Goal: Task Accomplishment & Management: Use online tool/utility

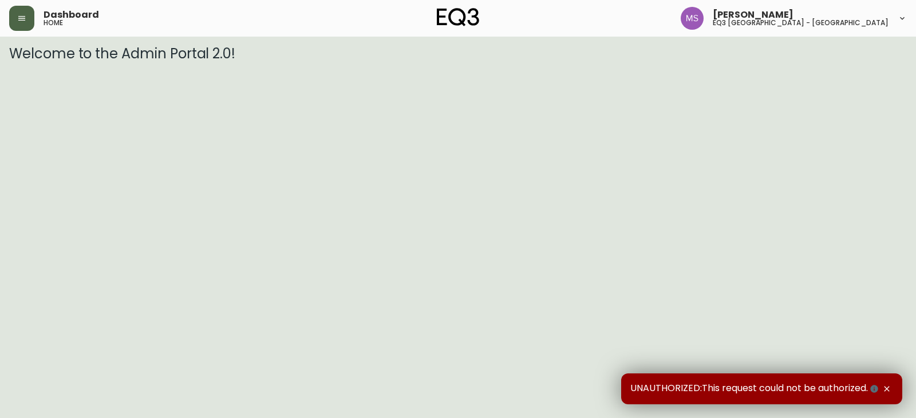
click at [21, 25] on button "button" at bounding box center [21, 18] width 25 height 25
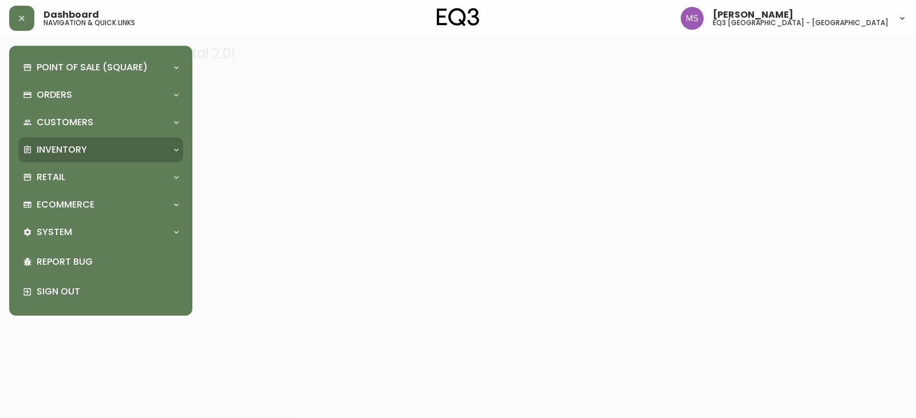
click at [120, 144] on div "Inventory" at bounding box center [95, 150] width 144 height 13
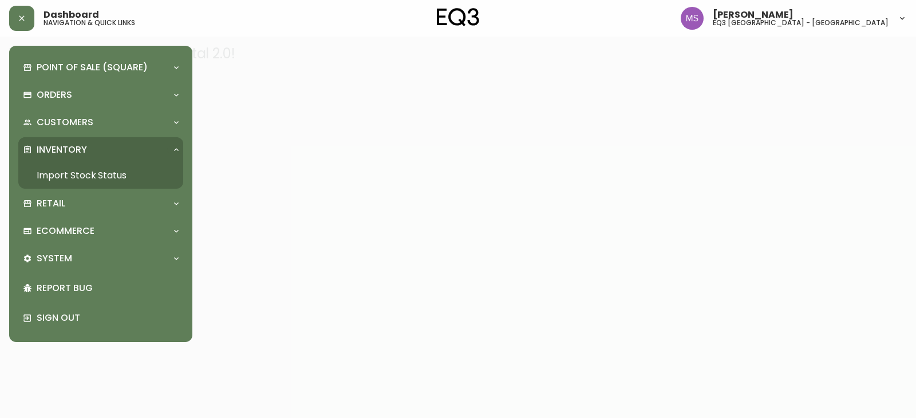
click at [222, 108] on div at bounding box center [458, 209] width 916 height 418
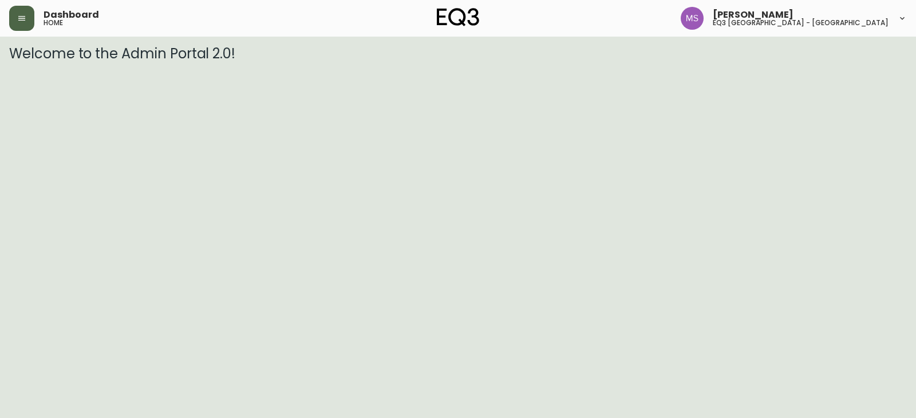
click at [22, 19] on icon "button" at bounding box center [21, 18] width 9 height 9
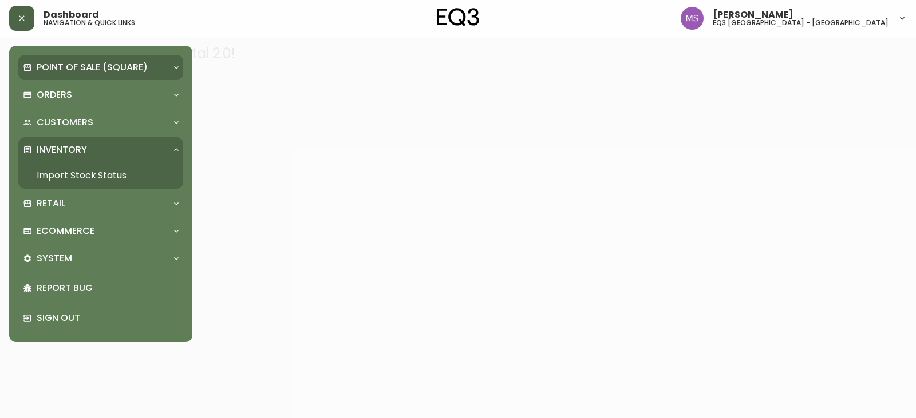
click at [74, 71] on p "Point of Sale (Square)" at bounding box center [92, 67] width 111 height 13
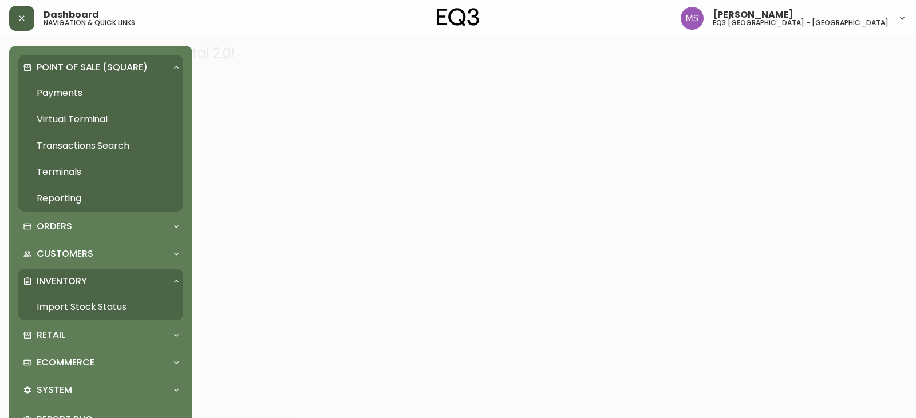
click at [74, 71] on p "Point of Sale (Square)" at bounding box center [92, 67] width 111 height 13
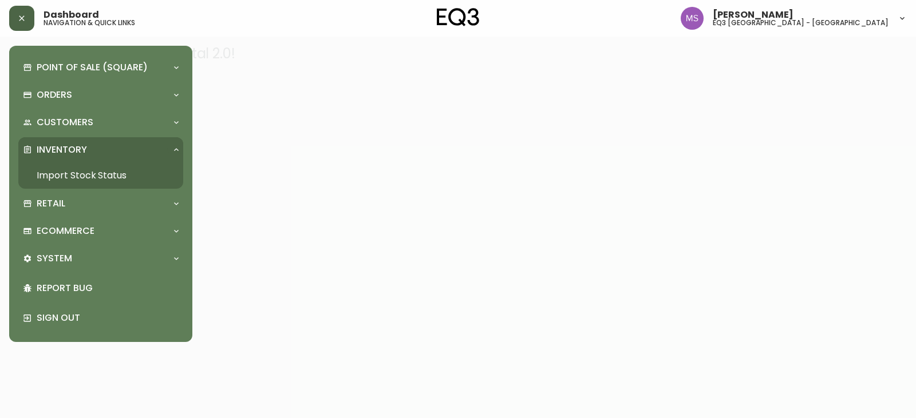
click at [22, 22] on icon "button" at bounding box center [21, 18] width 9 height 9
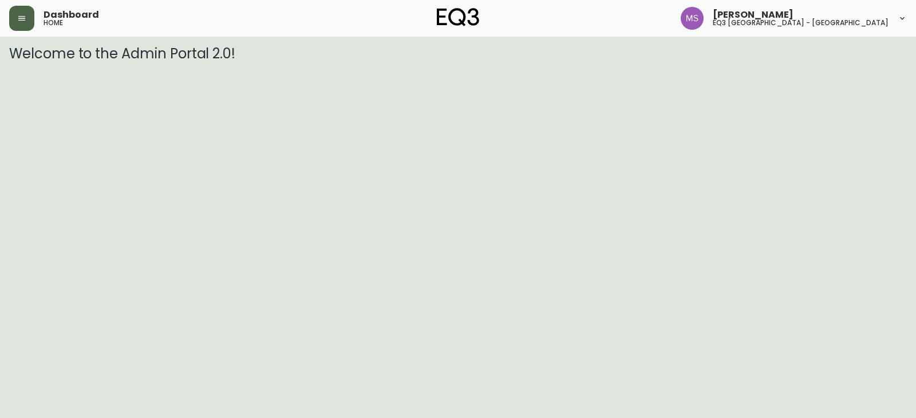
click at [24, 23] on button "button" at bounding box center [21, 18] width 25 height 25
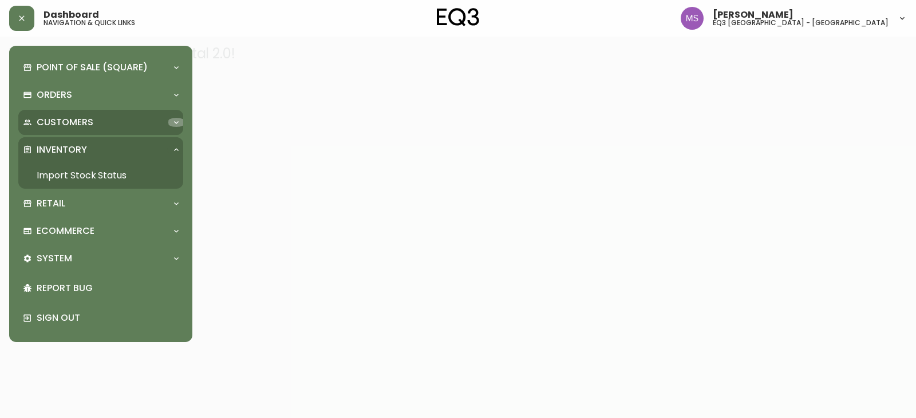
click at [169, 122] on div at bounding box center [176, 122] width 18 height 9
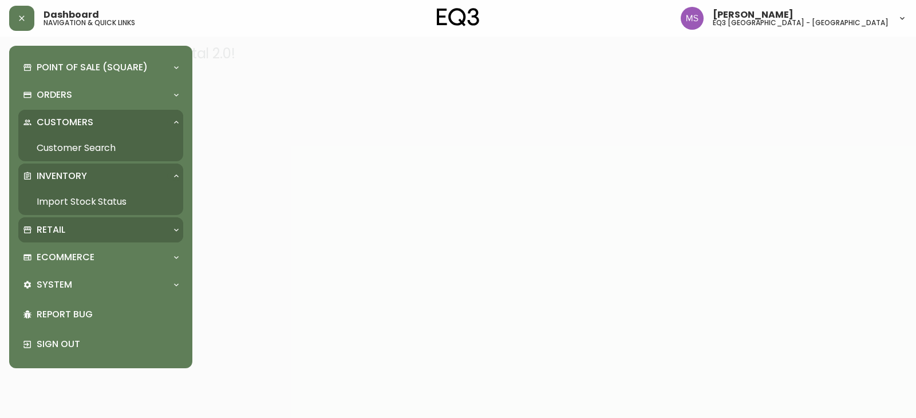
click at [81, 230] on div "Retail" at bounding box center [95, 230] width 144 height 13
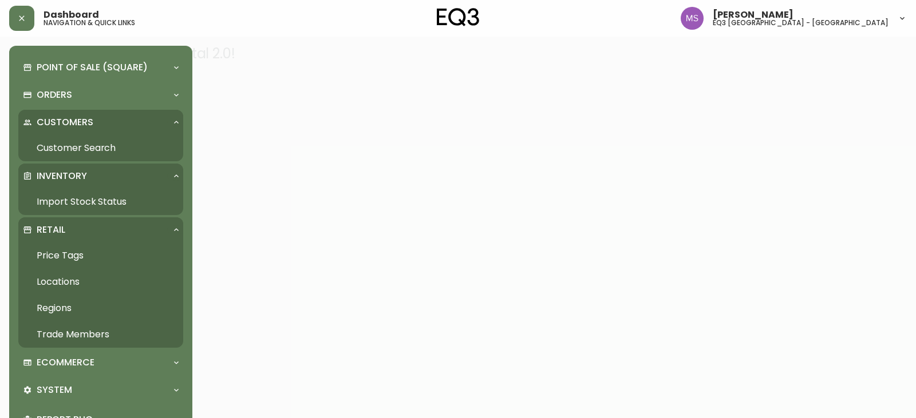
click at [65, 255] on link "Price Tags" at bounding box center [100, 256] width 165 height 26
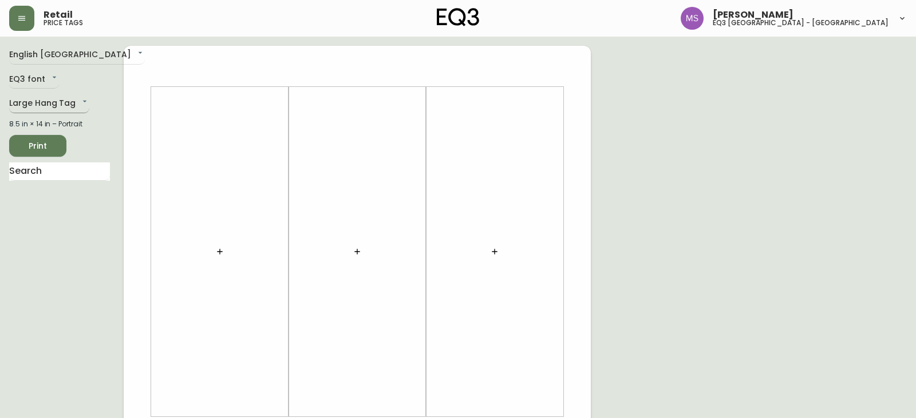
click at [77, 101] on body "Retail price tags [PERSON_NAME] eq3 [GEOGRAPHIC_DATA] - st laurent English [GEO…" at bounding box center [458, 407] width 916 height 815
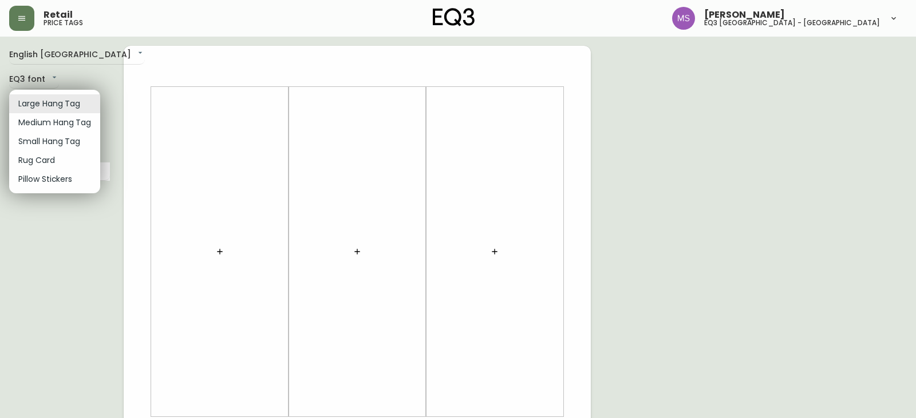
click at [50, 122] on li "Medium Hang Tag" at bounding box center [54, 122] width 91 height 19
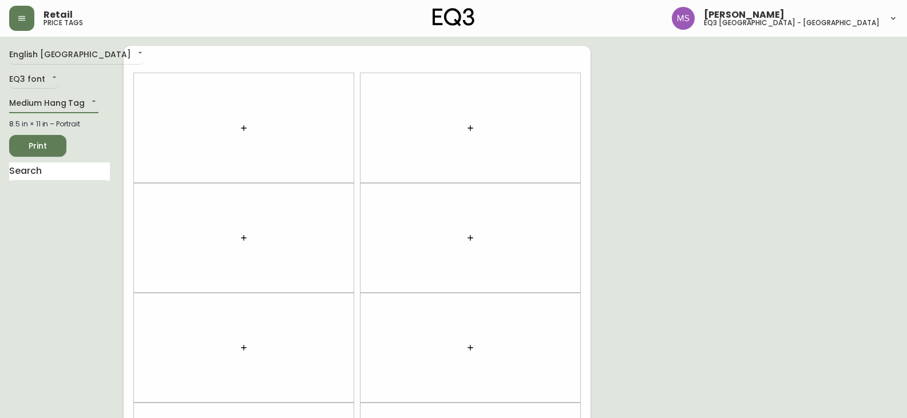
click at [243, 129] on icon "button" at bounding box center [243, 128] width 9 height 9
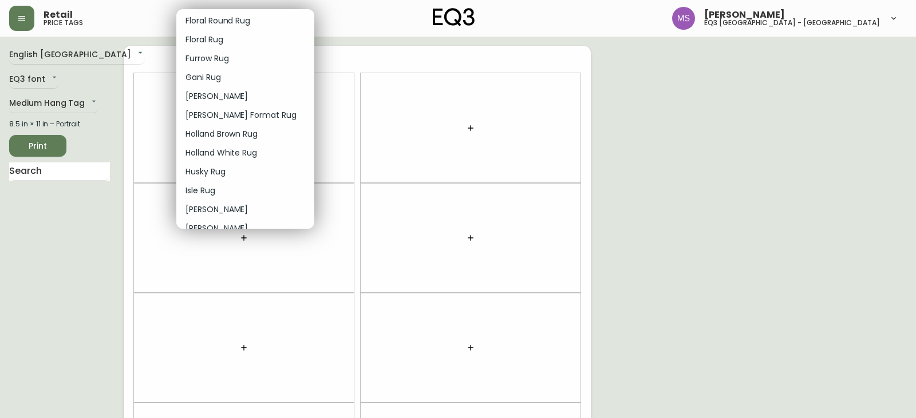
scroll to position [515, 0]
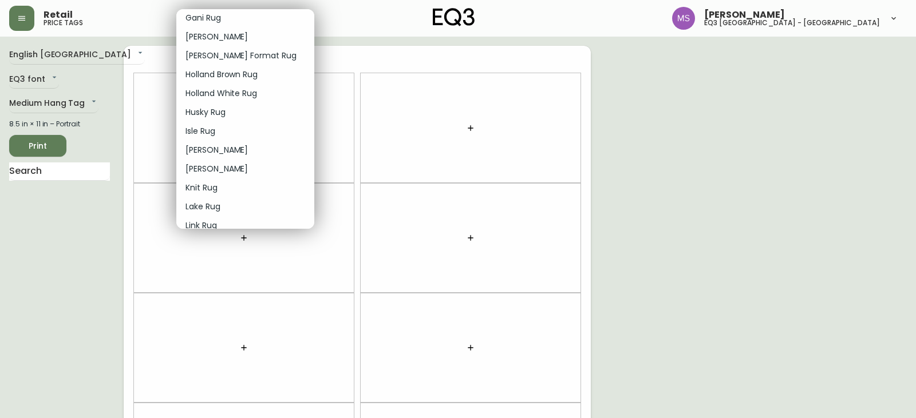
click at [324, 101] on div at bounding box center [458, 209] width 916 height 418
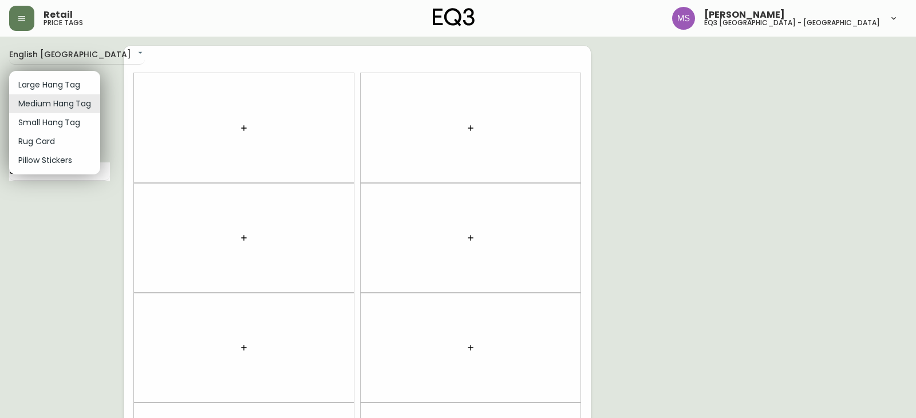
click at [94, 101] on body "Retail price tags [PERSON_NAME] eq3 [GEOGRAPHIC_DATA] - st laurent English [GEO…" at bounding box center [458, 325] width 916 height 650
click at [80, 122] on li "Small Hang Tag" at bounding box center [54, 122] width 91 height 19
type input "small"
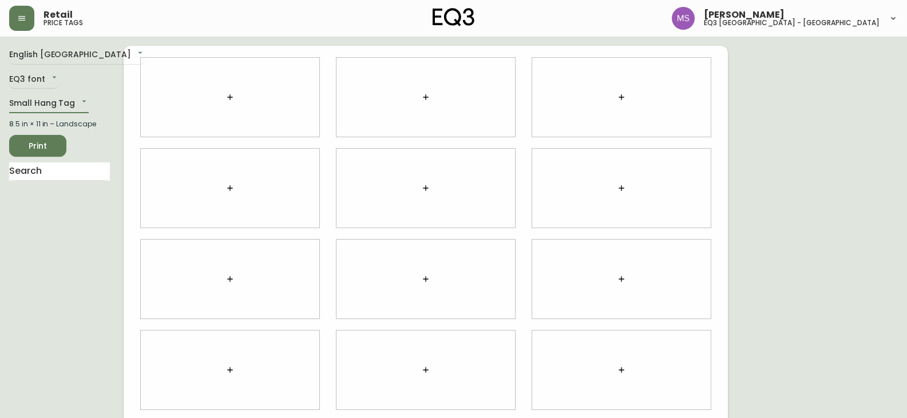
click at [230, 98] on icon "button" at bounding box center [230, 97] width 9 height 9
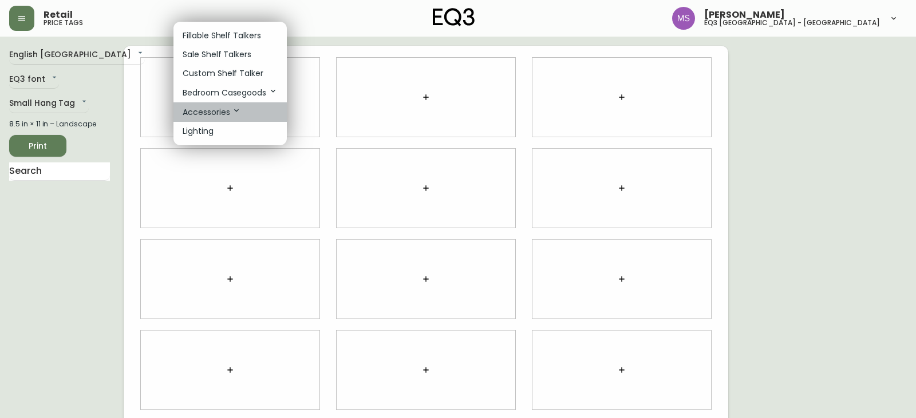
click at [218, 110] on p "Accessories" at bounding box center [212, 112] width 58 height 13
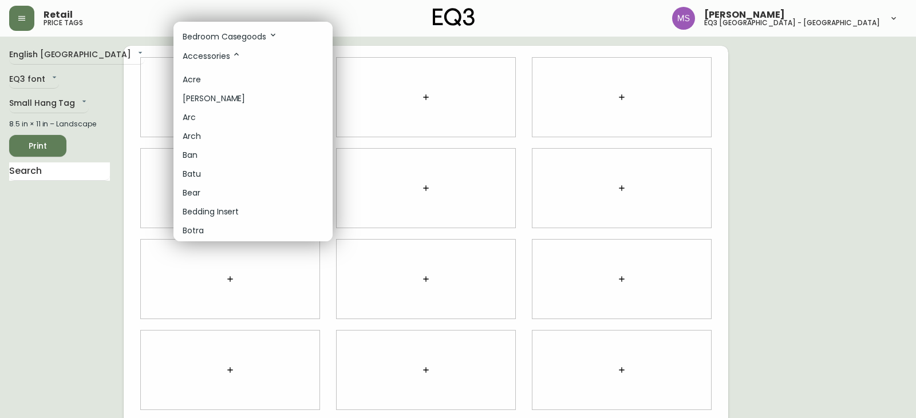
scroll to position [0, 0]
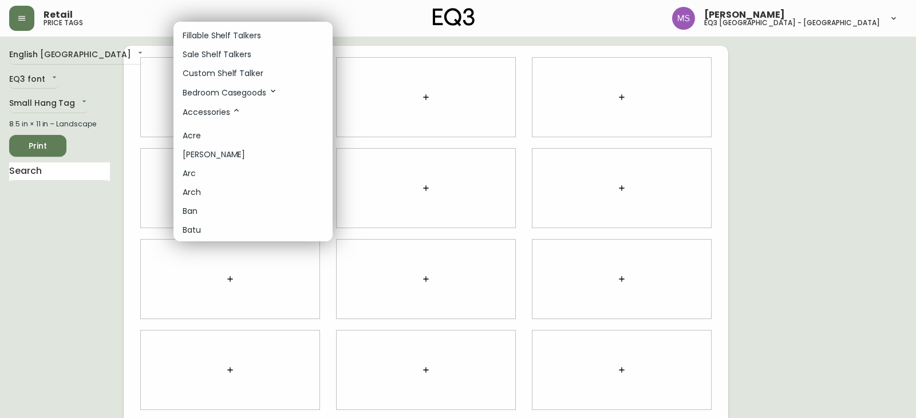
click at [157, 86] on div at bounding box center [458, 209] width 916 height 418
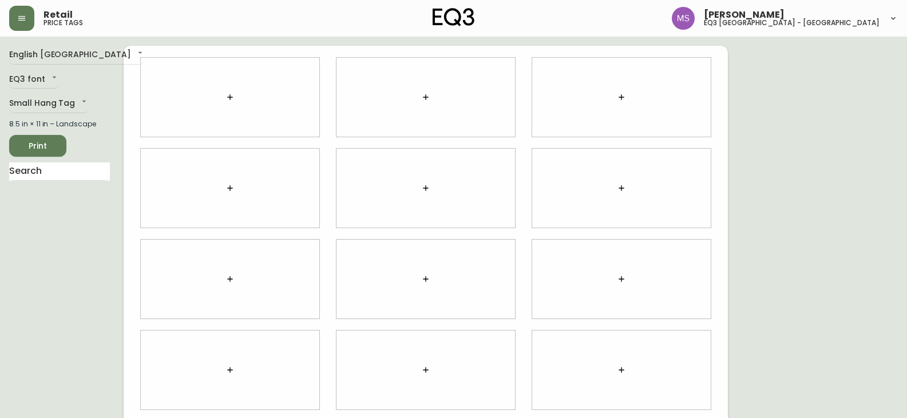
click at [230, 97] on icon "button" at bounding box center [229, 96] width 5 height 5
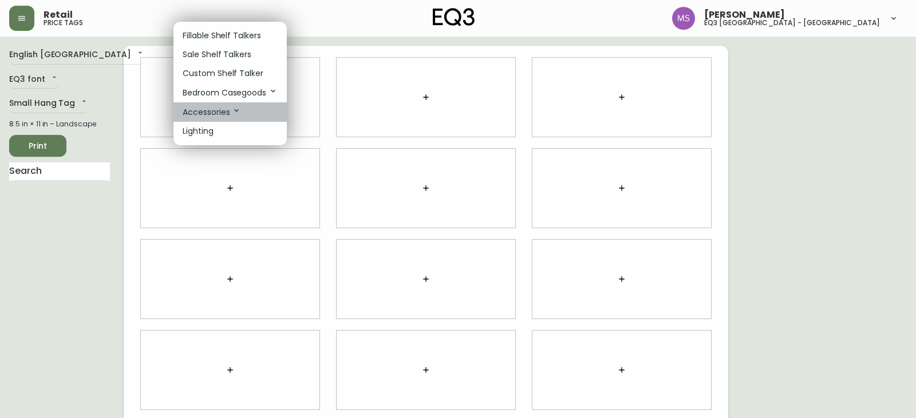
click at [226, 114] on p "Accessories" at bounding box center [212, 112] width 58 height 13
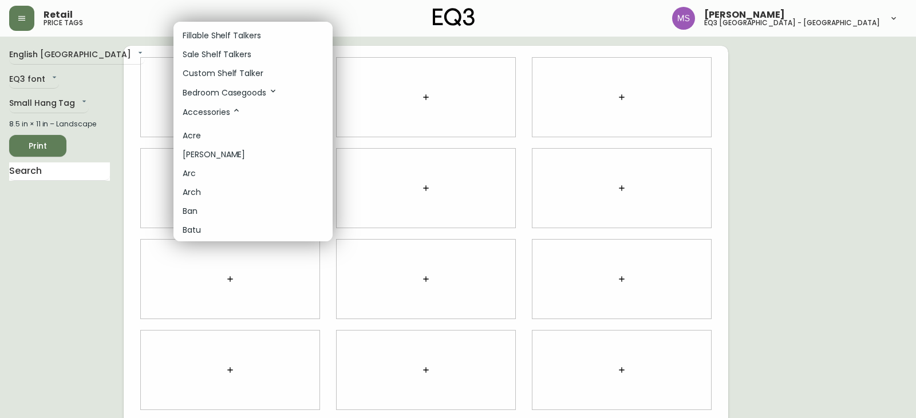
click at [224, 57] on p "Sale Shelf Talkers" at bounding box center [217, 55] width 69 height 12
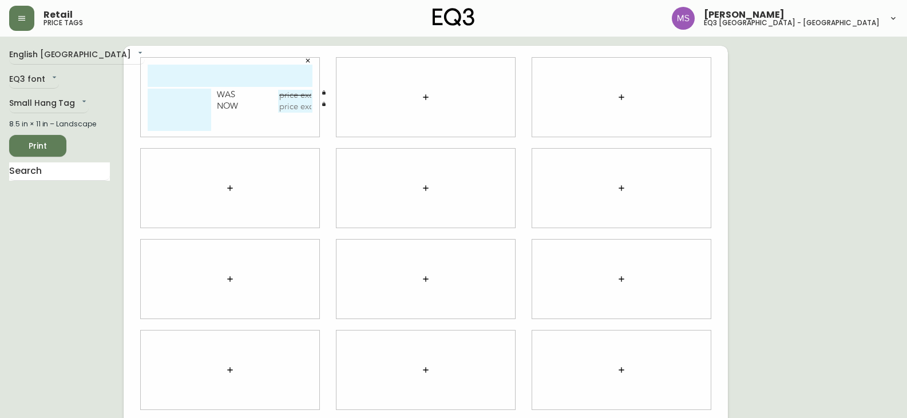
click at [309, 62] on icon "button" at bounding box center [308, 60] width 7 height 7
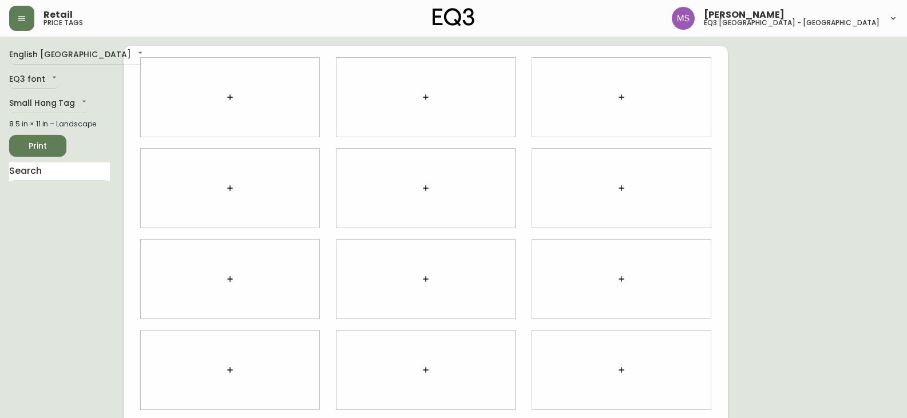
click at [232, 95] on icon "button" at bounding box center [230, 97] width 9 height 9
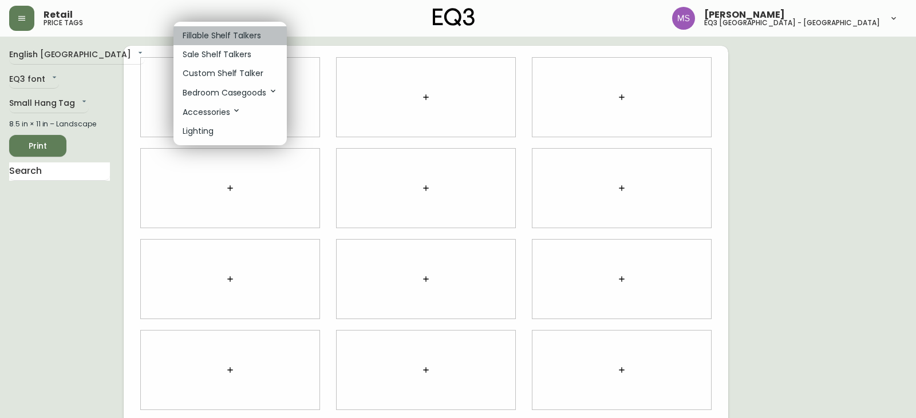
click at [235, 32] on p "Fillable Shelf Talkers" at bounding box center [222, 36] width 78 height 12
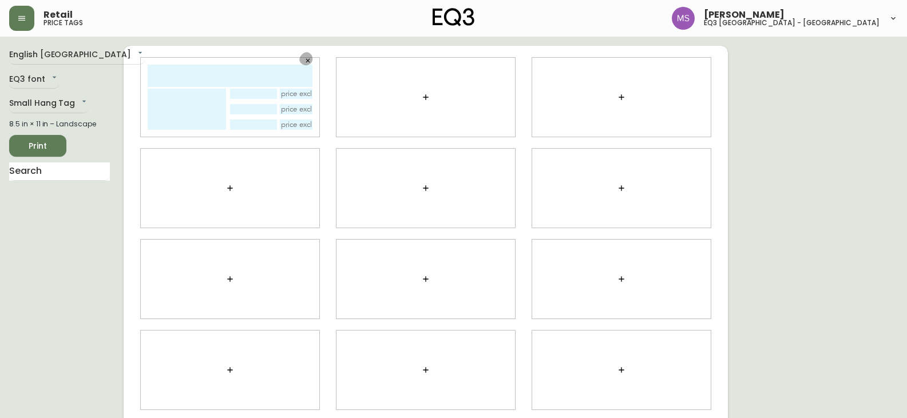
click at [309, 61] on icon "button" at bounding box center [308, 60] width 7 height 7
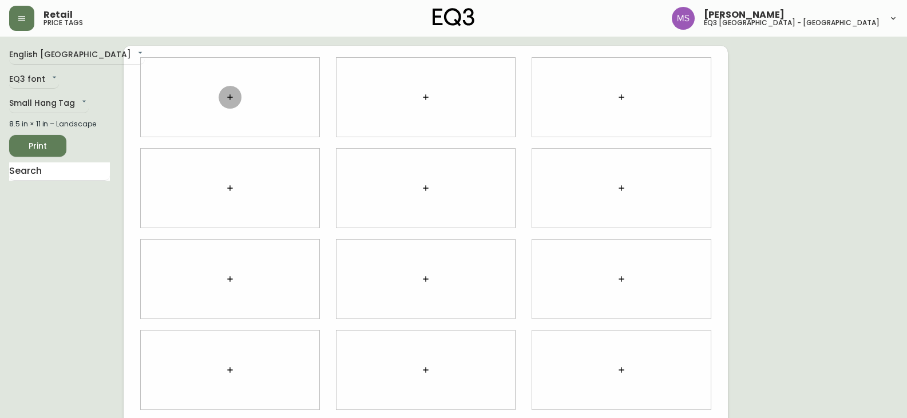
click at [232, 97] on icon "button" at bounding box center [230, 97] width 9 height 9
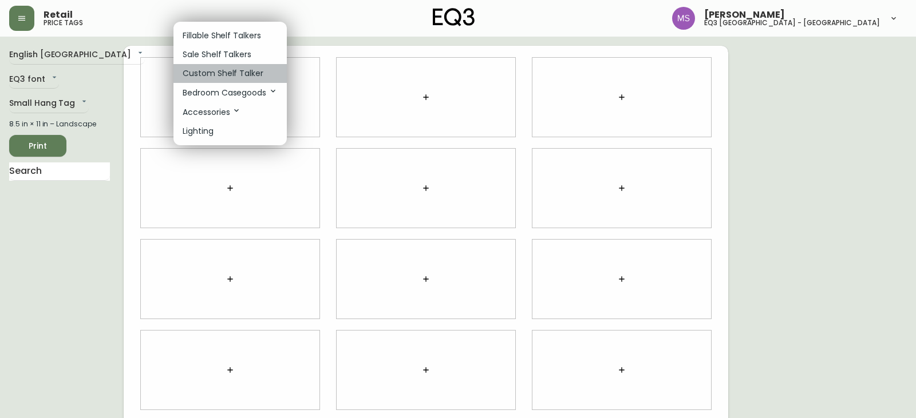
click at [238, 72] on p "Custom Shelf Talker" at bounding box center [223, 74] width 81 height 12
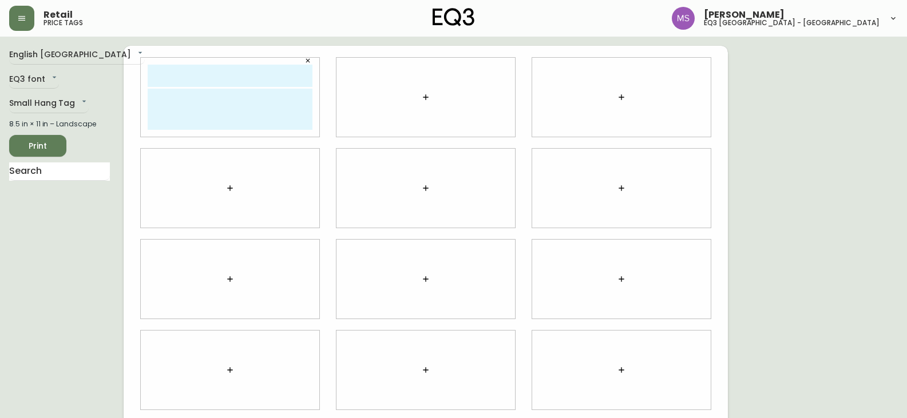
click at [247, 78] on input "text" at bounding box center [230, 76] width 165 height 22
type input "v"
type input "vase distort"
click at [264, 108] on textarea at bounding box center [230, 109] width 165 height 41
type textarea "129.99"
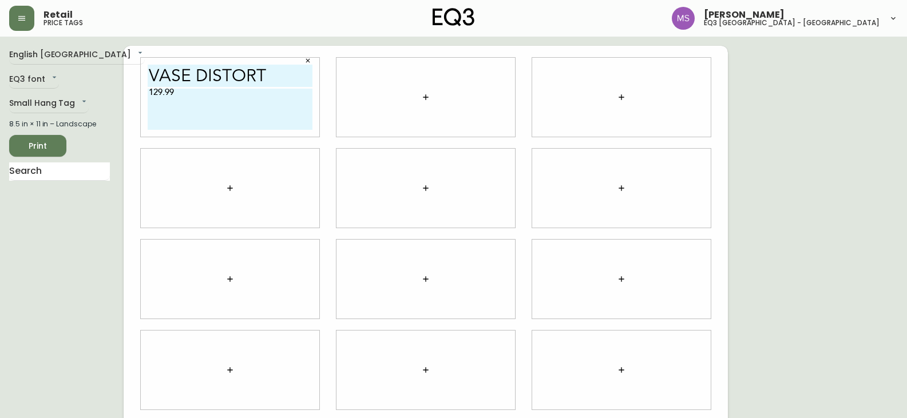
click at [185, 173] on div at bounding box center [230, 188] width 179 height 79
drag, startPoint x: 192, startPoint y: 82, endPoint x: 137, endPoint y: 82, distance: 55.5
click at [137, 82] on div "vase distort 129.99" at bounding box center [230, 97] width 196 height 91
type input "distort"
click at [166, 98] on textarea "129.99" at bounding box center [230, 109] width 165 height 41
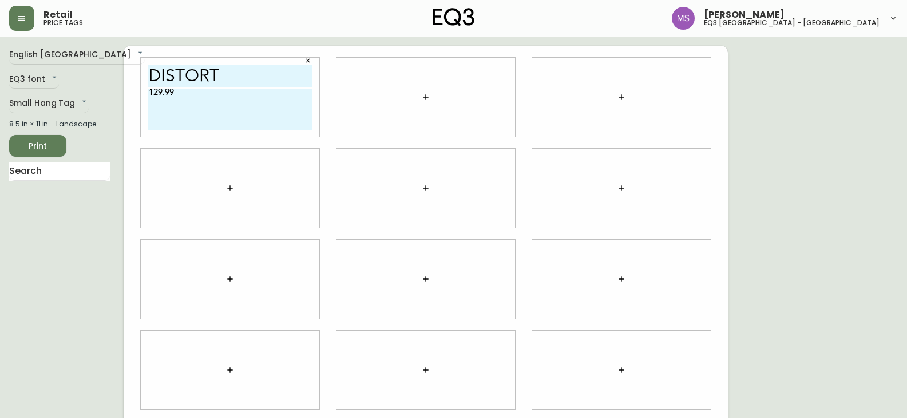
click at [166, 97] on textarea "129.99" at bounding box center [230, 109] width 165 height 41
drag, startPoint x: 197, startPoint y: 93, endPoint x: 133, endPoint y: 96, distance: 64.2
click at [133, 96] on div "distort 129.99" at bounding box center [230, 97] width 196 height 91
type textarea "v"
type textarea "VASE"
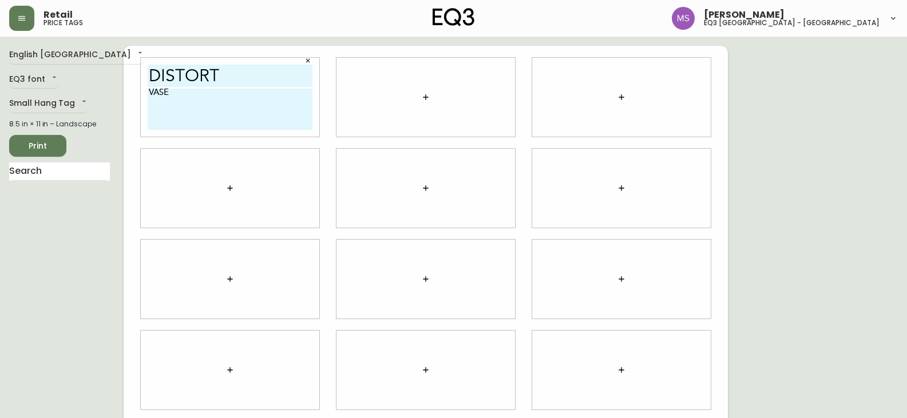
click at [308, 60] on icon "button" at bounding box center [308, 60] width 7 height 7
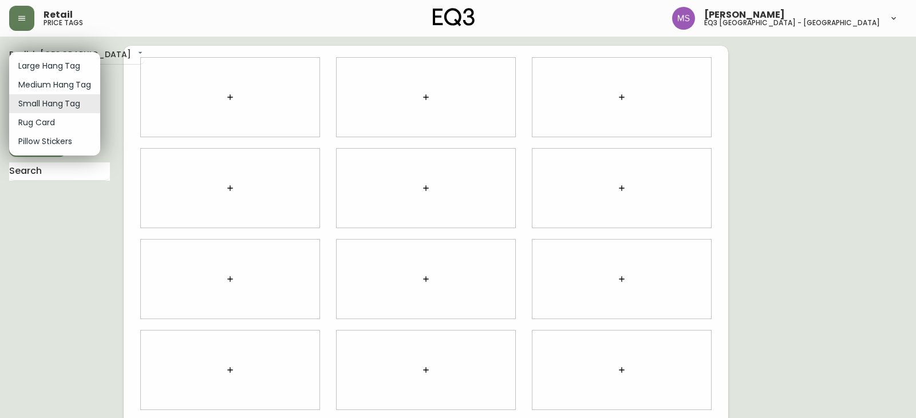
click at [77, 102] on body "Retail price tags [PERSON_NAME] eq3 [GEOGRAPHIC_DATA] - st laurent English [GEO…" at bounding box center [458, 256] width 916 height 513
click at [42, 172] on div at bounding box center [458, 209] width 916 height 418
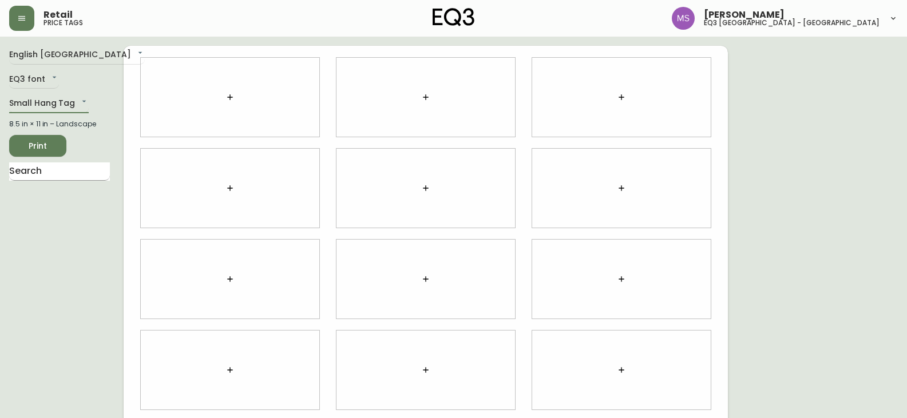
click at [42, 173] on input "text" at bounding box center [59, 172] width 101 height 18
click at [27, 207] on li "Distort" at bounding box center [59, 200] width 101 height 19
click at [38, 205] on li "Distort" at bounding box center [59, 200] width 101 height 19
click at [54, 173] on input "DISTOR" at bounding box center [59, 172] width 101 height 18
type input "DISTORT"
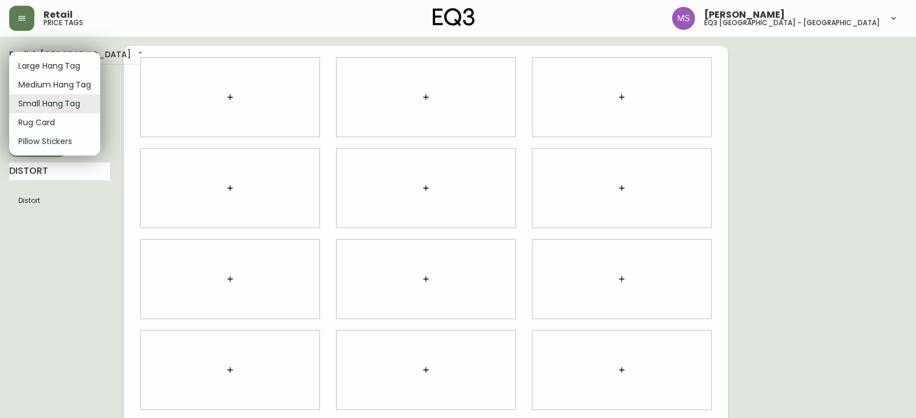
click at [84, 101] on body "Retail price tags [PERSON_NAME] eq3 [GEOGRAPHIC_DATA] - st laurent English [GEO…" at bounding box center [458, 256] width 916 height 513
click at [84, 100] on li "Small Hang Tag" at bounding box center [54, 103] width 91 height 19
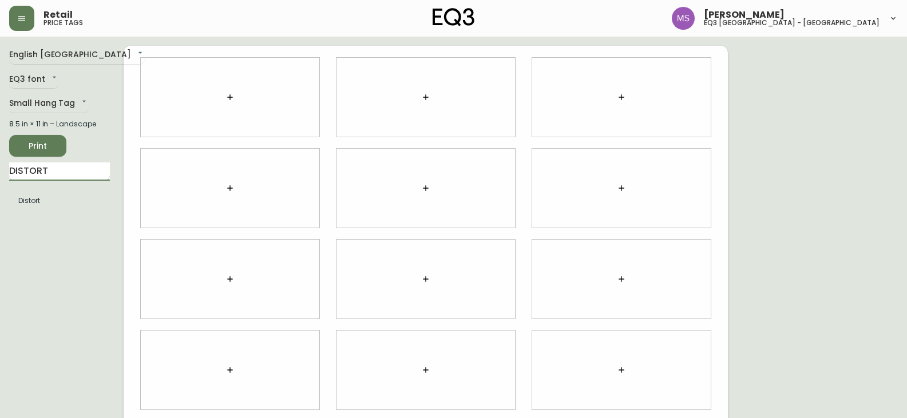
click at [55, 169] on input "DISTORT" at bounding box center [59, 172] width 101 height 18
click at [81, 101] on body "Retail price tags [PERSON_NAME] eq3 [GEOGRAPHIC_DATA] - st laurent English [GEO…" at bounding box center [458, 256] width 916 height 513
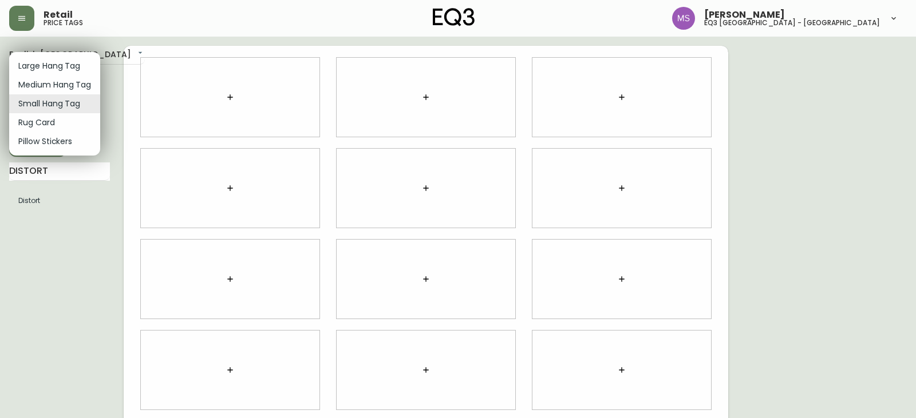
click at [56, 123] on li "Rug Card" at bounding box center [54, 122] width 91 height 19
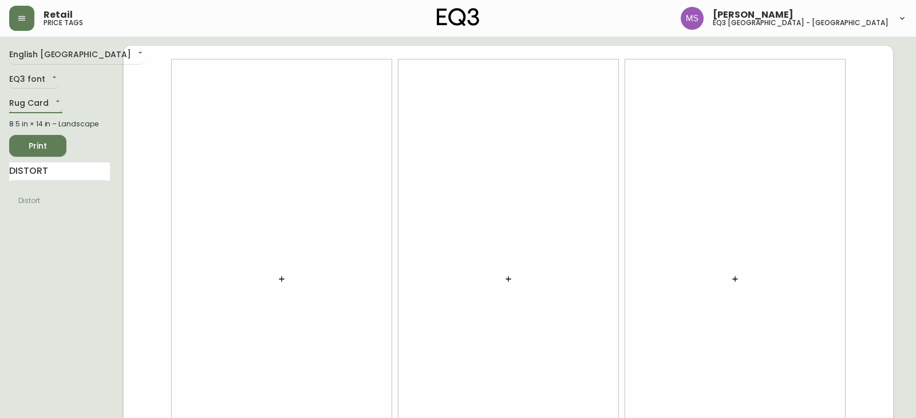
click at [58, 101] on body "Retail price tags [PERSON_NAME] eq3 [GEOGRAPHIC_DATA] - st laurent English [GEO…" at bounding box center [458, 256] width 916 height 513
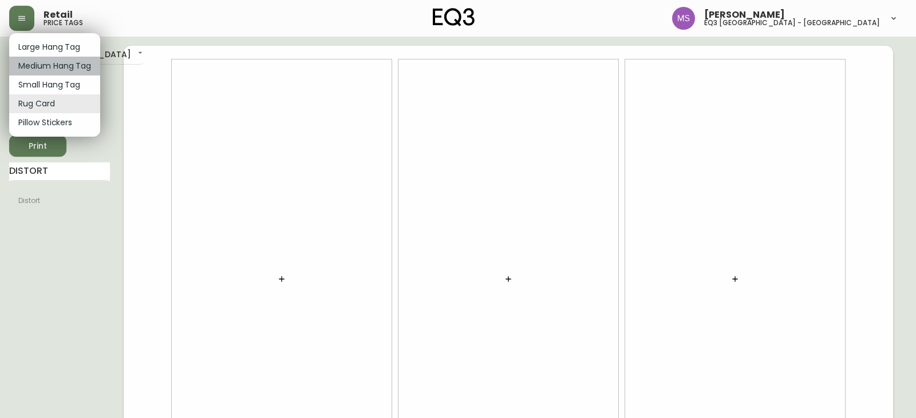
click at [58, 64] on li "Medium Hang Tag" at bounding box center [54, 66] width 91 height 19
type input "medium"
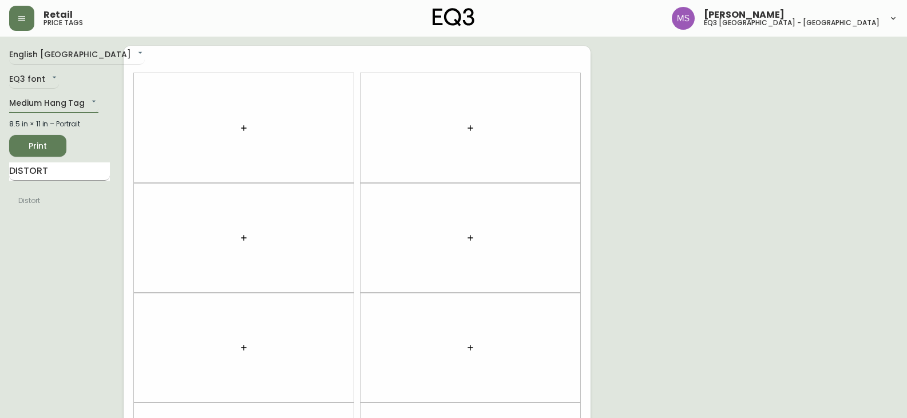
click at [68, 168] on input "DISTORT" at bounding box center [59, 172] width 101 height 18
click at [85, 174] on input "DISTORT" at bounding box center [59, 172] width 101 height 18
click at [247, 128] on icon "button" at bounding box center [243, 128] width 9 height 9
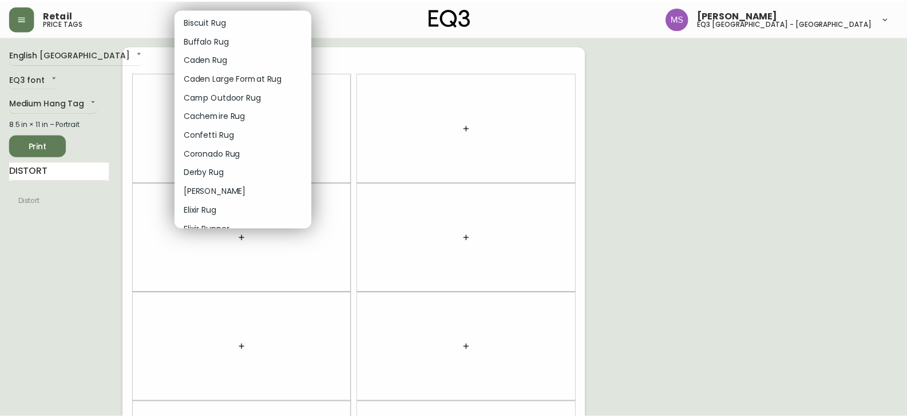
scroll to position [229, 0]
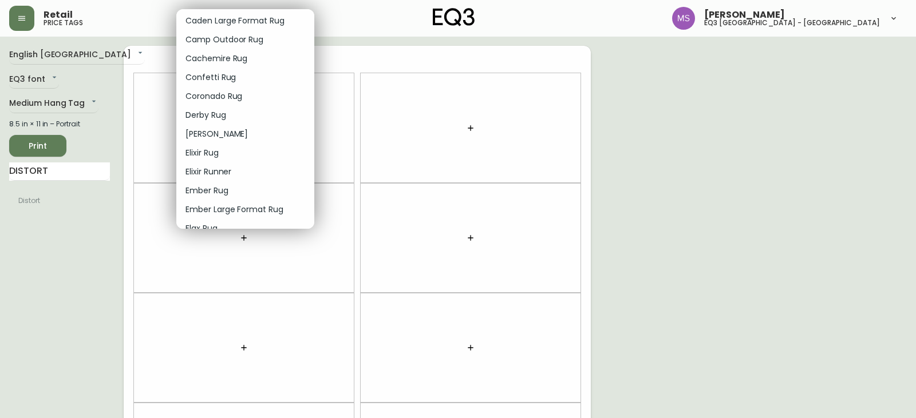
click at [80, 172] on div at bounding box center [458, 209] width 916 height 418
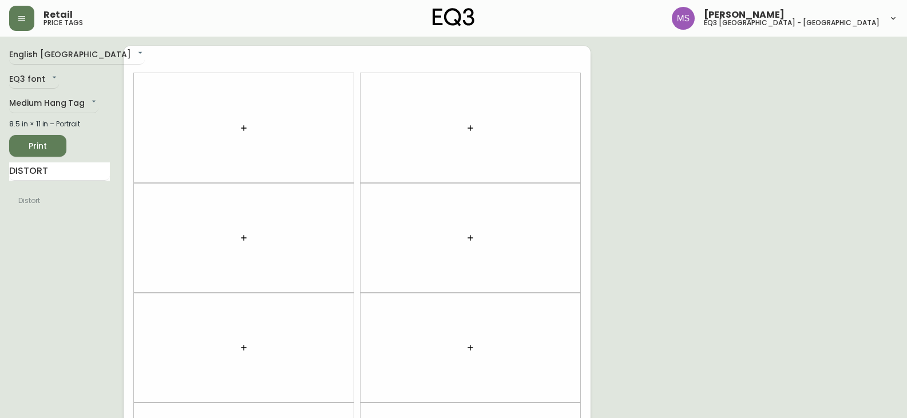
click at [51, 170] on input "DISTORT" at bounding box center [59, 172] width 101 height 18
type input "D"
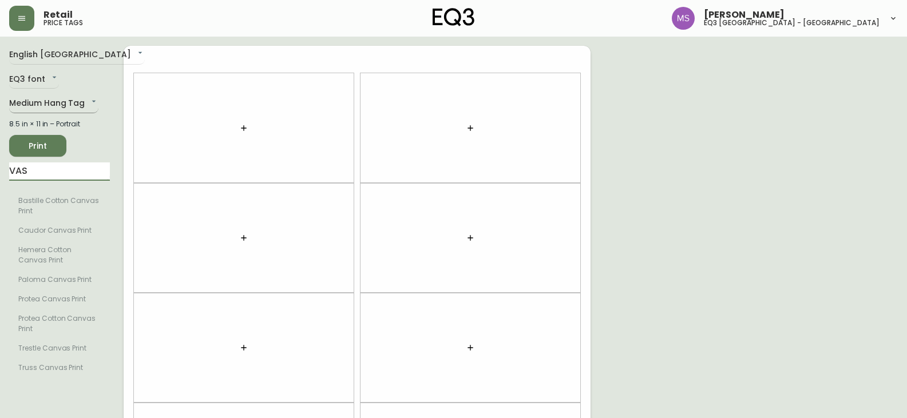
type input "VAS"
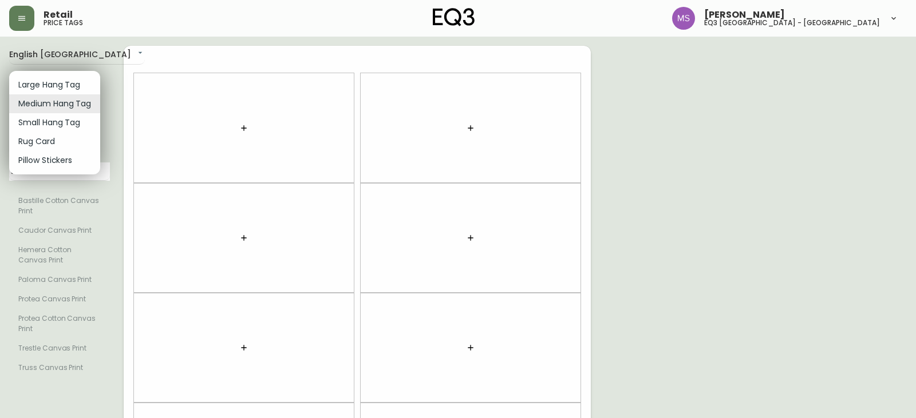
click at [90, 100] on body "Retail price tags [PERSON_NAME] eq3 [GEOGRAPHIC_DATA] - st laurent English [GEO…" at bounding box center [458, 325] width 916 height 650
click at [55, 124] on li "Small Hang Tag" at bounding box center [54, 122] width 91 height 19
type input "small"
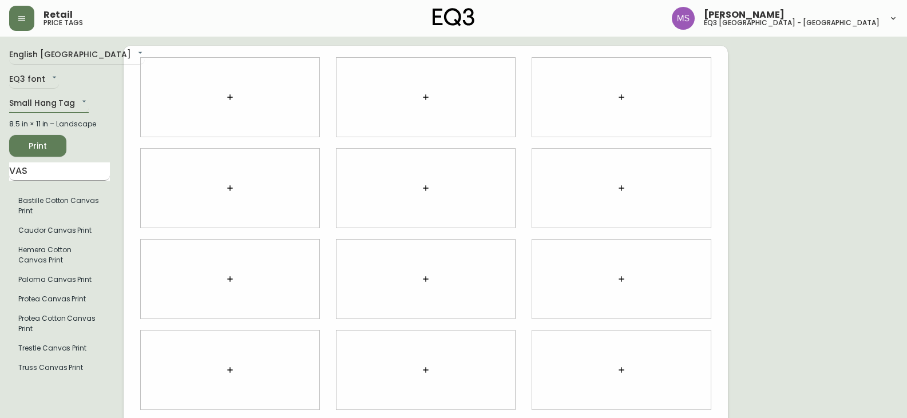
click at [47, 174] on input "VAS" at bounding box center [59, 172] width 101 height 18
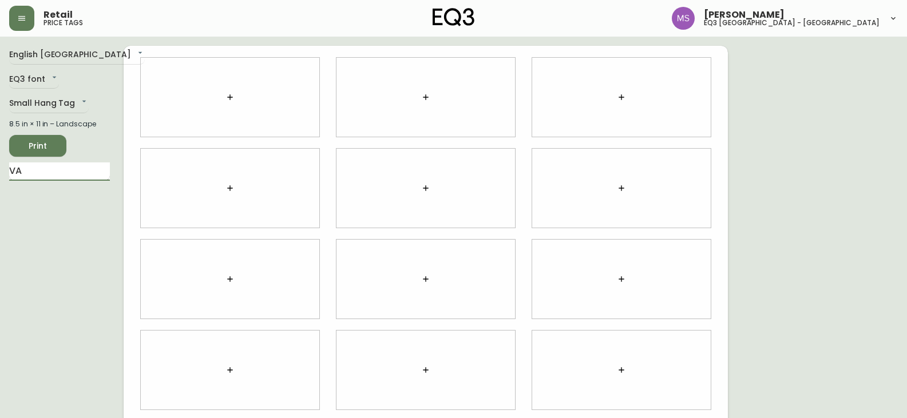
type input "V"
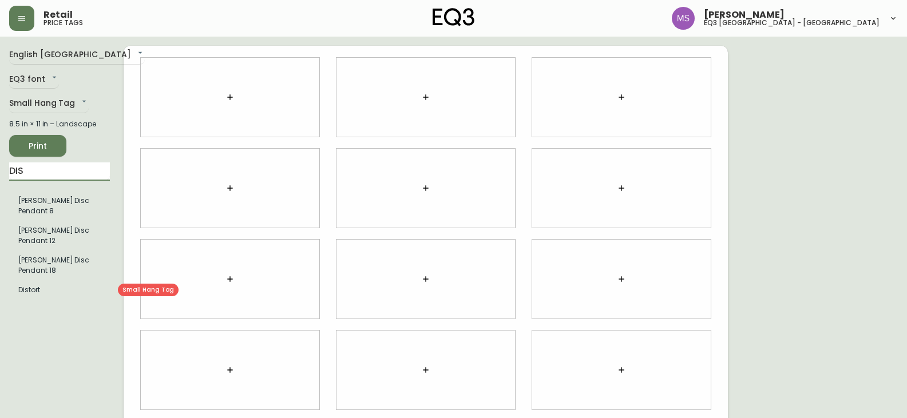
click at [28, 295] on li "Distort" at bounding box center [59, 289] width 101 height 19
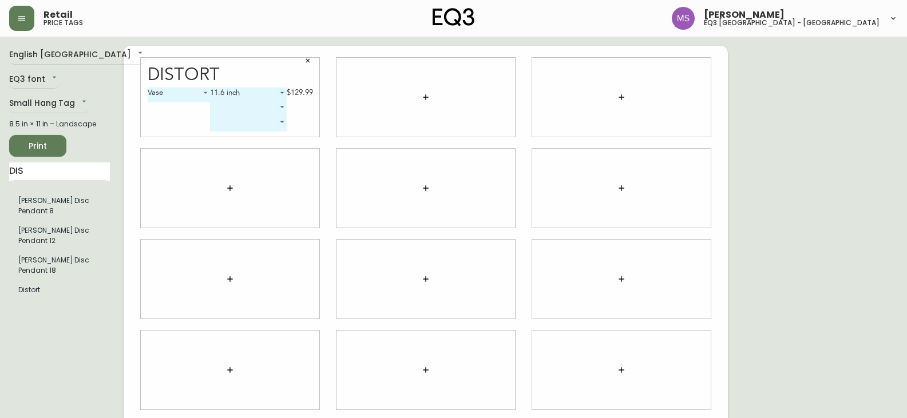
click at [193, 165] on div at bounding box center [230, 188] width 179 height 79
click at [41, 175] on input "DIS" at bounding box center [59, 172] width 101 height 18
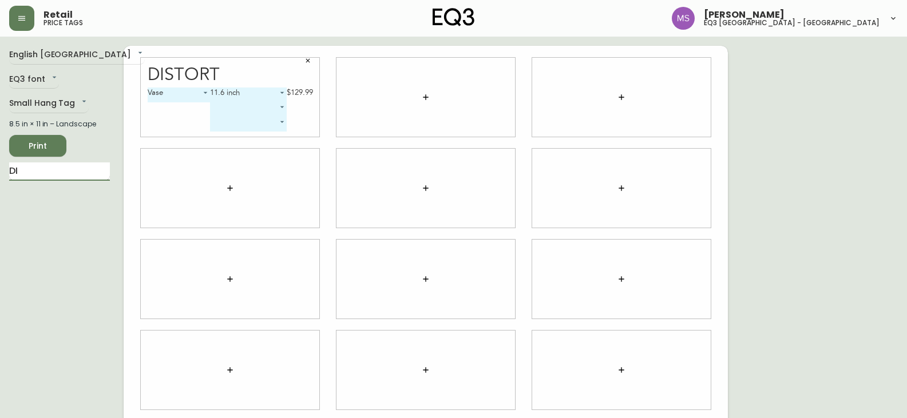
type input "D"
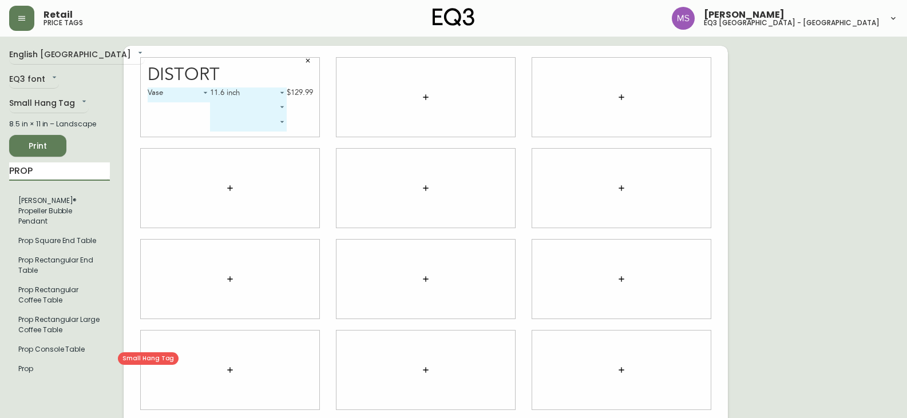
type input "PROP"
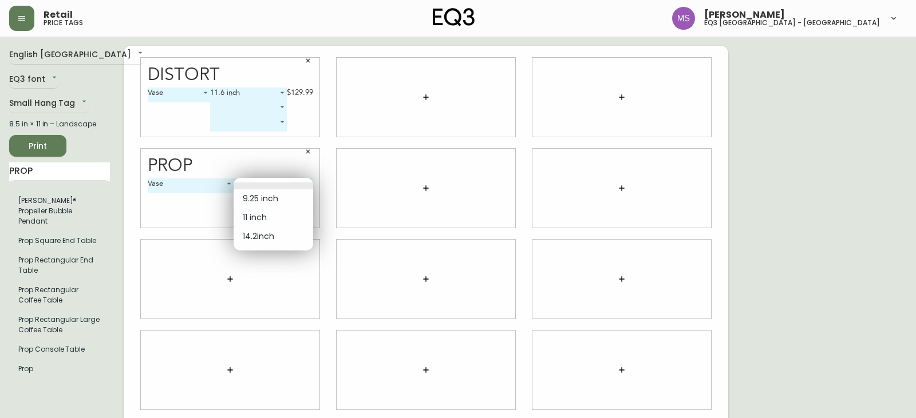
click at [309, 183] on body "Retail price tags [PERSON_NAME] eq3 [GEOGRAPHIC_DATA] - st laurent English [GEO…" at bounding box center [458, 256] width 916 height 513
click at [309, 183] on li at bounding box center [274, 186] width 80 height 7
click at [309, 183] on body "Retail price tags [PERSON_NAME] eq3 [GEOGRAPHIC_DATA] - st laurent English [GEO…" at bounding box center [458, 256] width 916 height 513
click at [264, 201] on li "9.25 inch" at bounding box center [274, 198] width 80 height 19
type input "0"
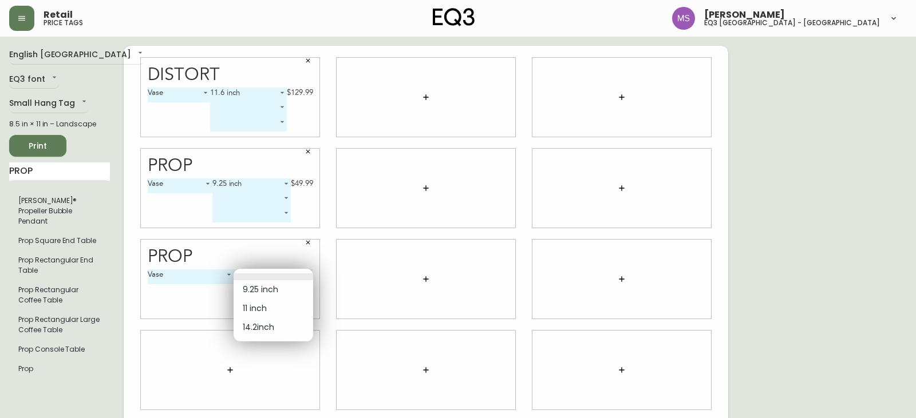
click at [307, 274] on body "Retail price tags [PERSON_NAME] eq3 [GEOGRAPHIC_DATA] - st laurent English [GEO…" at bounding box center [458, 256] width 916 height 513
click at [259, 309] on li "11 inch" at bounding box center [274, 308] width 80 height 19
type input "1"
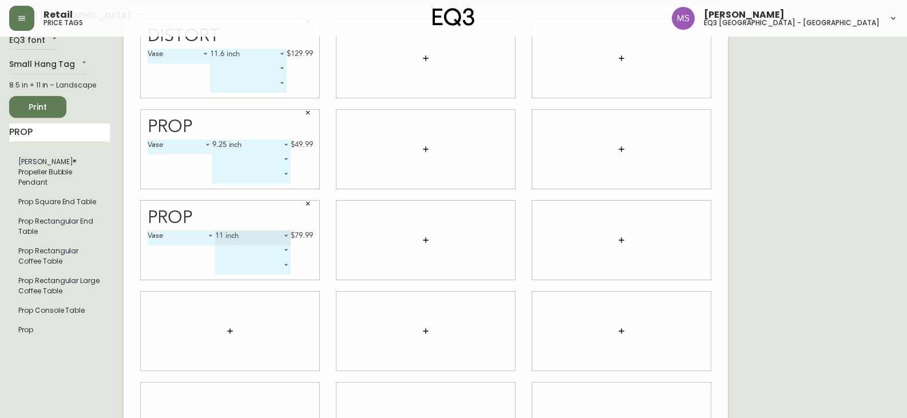
scroll to position [57, 0]
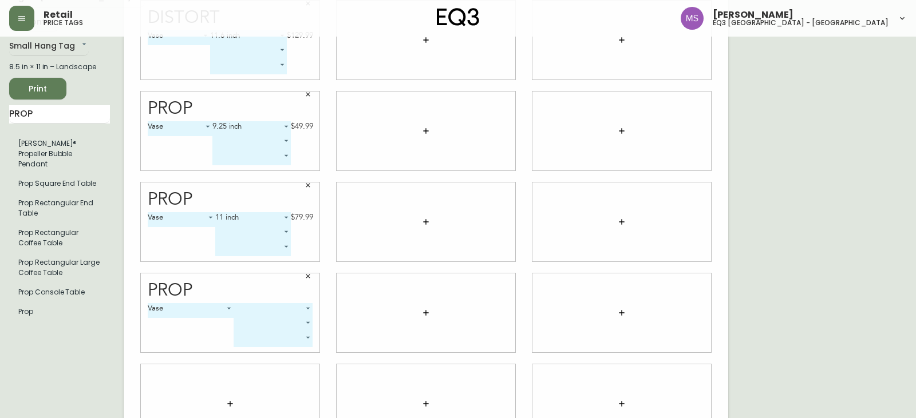
click at [307, 309] on body "Retail price tags [PERSON_NAME] eq3 [GEOGRAPHIC_DATA] - st laurent English [GEO…" at bounding box center [458, 199] width 916 height 513
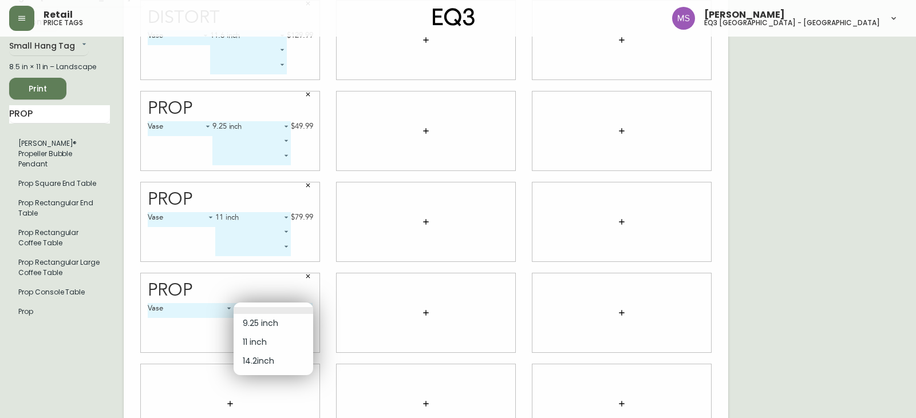
click at [269, 360] on li "14.2inch" at bounding box center [274, 361] width 80 height 19
type input "2"
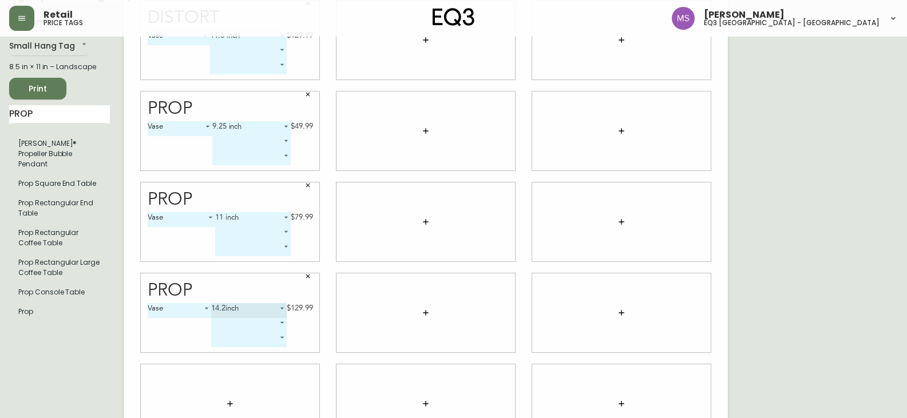
scroll to position [94, 0]
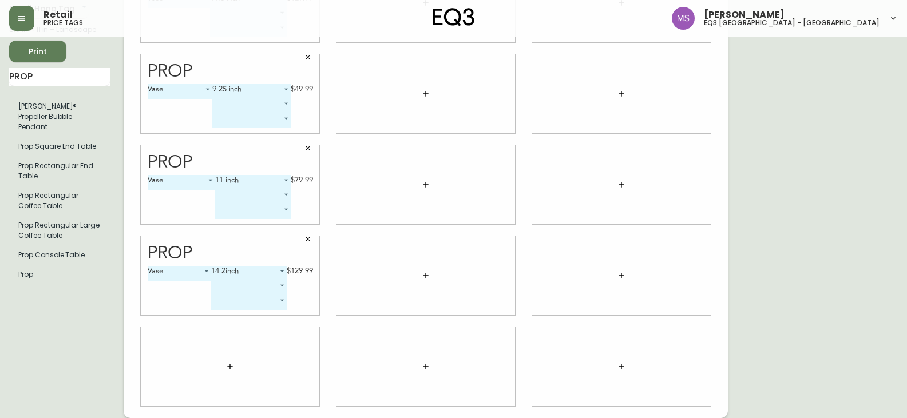
click at [229, 369] on icon "button" at bounding box center [230, 366] width 9 height 9
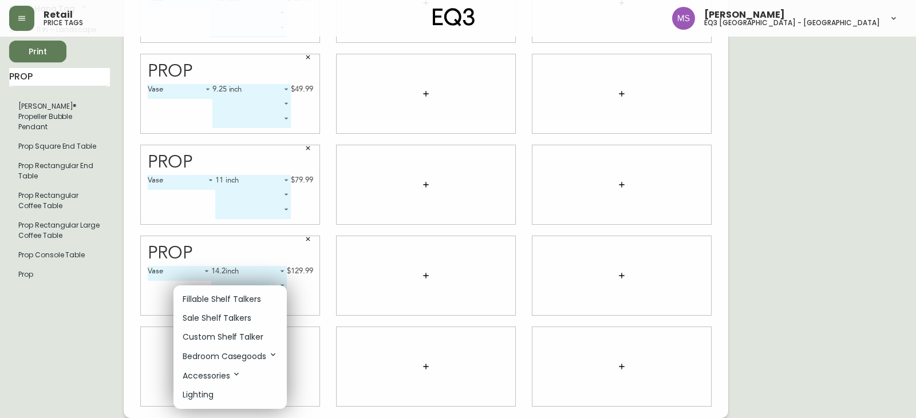
click at [160, 375] on div at bounding box center [458, 209] width 916 height 418
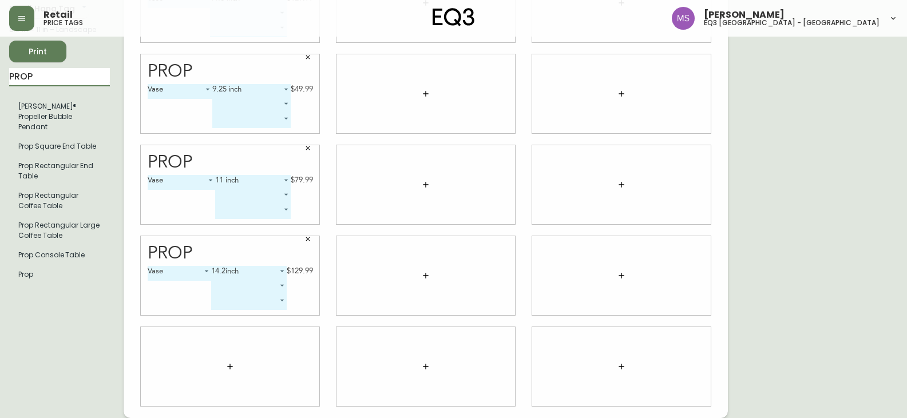
drag, startPoint x: 39, startPoint y: 74, endPoint x: 0, endPoint y: 79, distance: 39.2
click at [0, 79] on main "English Canada en_CA EQ3 font EQ3 Small Hang Tag small 8.5 in × 11 in – Landsca…" at bounding box center [453, 180] width 907 height 476
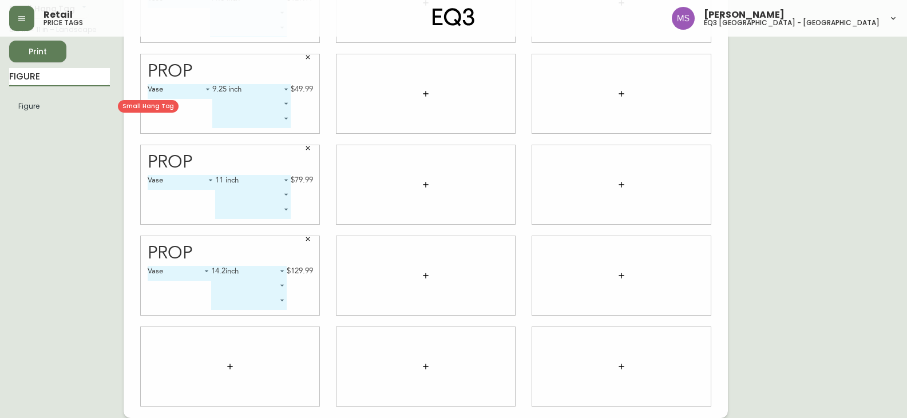
type input "FIGURE"
click at [30, 110] on li "Figure" at bounding box center [59, 106] width 101 height 19
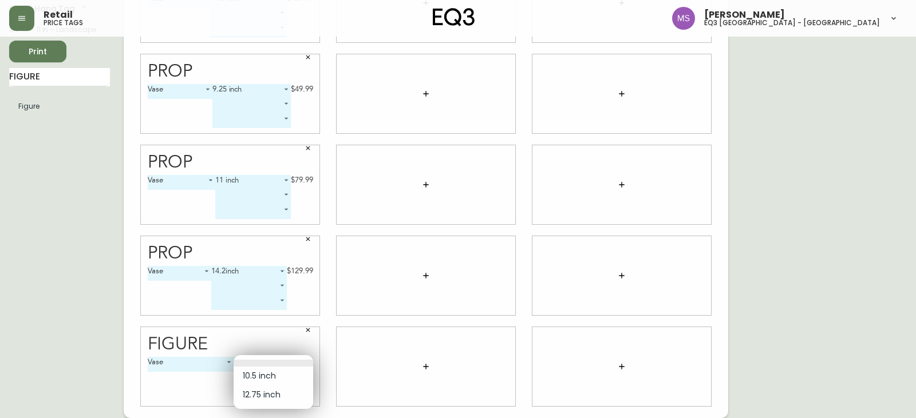
click at [309, 363] on body "Retail price tags [PERSON_NAME] eq3 [GEOGRAPHIC_DATA] - st laurent English Cana…" at bounding box center [458, 162] width 916 height 513
click at [265, 396] on li "12.75 inch" at bounding box center [274, 395] width 80 height 19
type input "1"
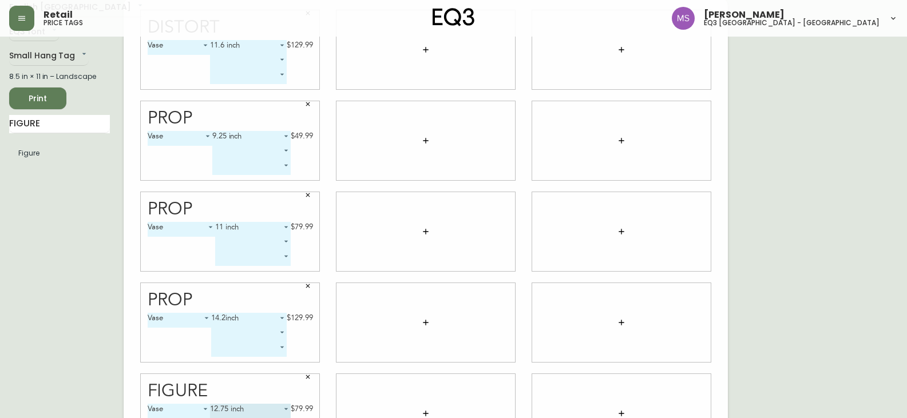
scroll to position [0, 0]
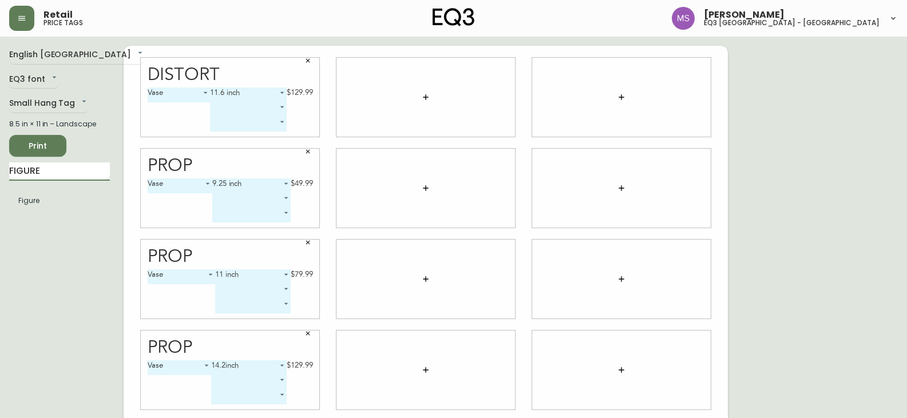
click at [66, 177] on input "FIGURE" at bounding box center [59, 172] width 101 height 18
type input "F"
type input "GOOD"
click at [39, 207] on li "Good Luck" at bounding box center [59, 200] width 101 height 19
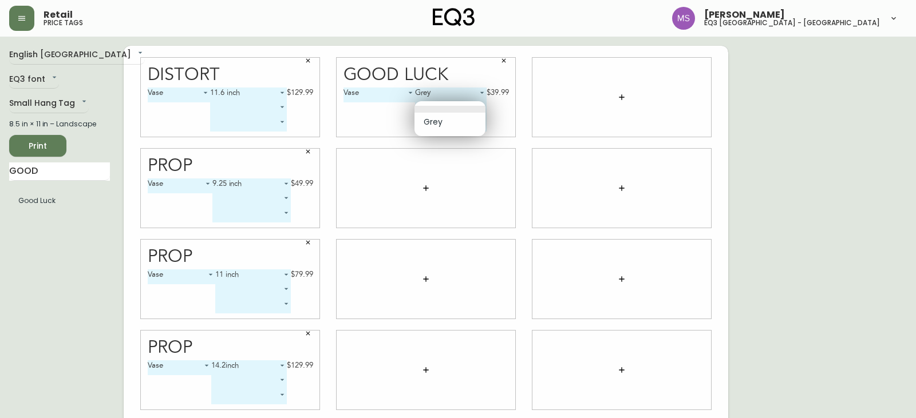
click at [480, 106] on body "Retail price tags [PERSON_NAME] eq3 [GEOGRAPHIC_DATA] - st laurent English [GEO…" at bounding box center [458, 256] width 916 height 513
click at [480, 106] on li at bounding box center [449, 109] width 71 height 7
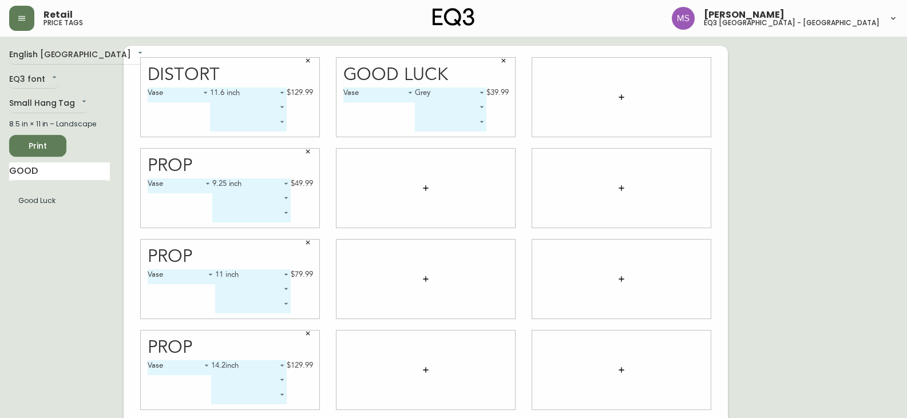
click at [480, 124] on body "Retail price tags [PERSON_NAME] eq3 [GEOGRAPHIC_DATA] - st laurent English [GEO…" at bounding box center [453, 256] width 907 height 513
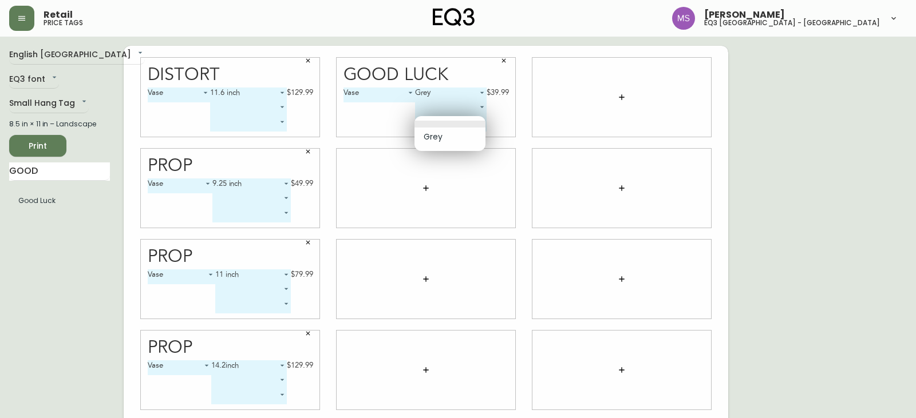
click at [480, 124] on li at bounding box center [449, 124] width 71 height 7
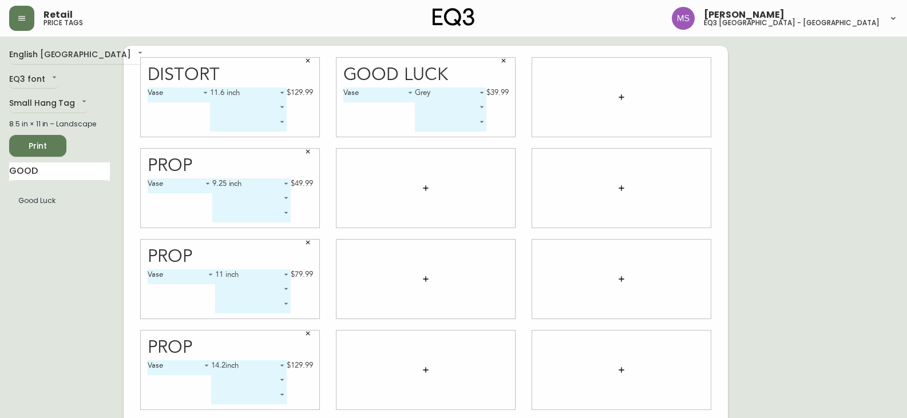
click at [504, 120] on div "Grey 0 $39.99 ​ ​" at bounding box center [461, 110] width 93 height 44
click at [30, 151] on span "Print" at bounding box center [37, 146] width 39 height 14
click at [27, 149] on span "Print" at bounding box center [37, 146] width 39 height 14
click at [41, 148] on span "Print" at bounding box center [37, 146] width 39 height 14
